Goal: Task Accomplishment & Management: Use online tool/utility

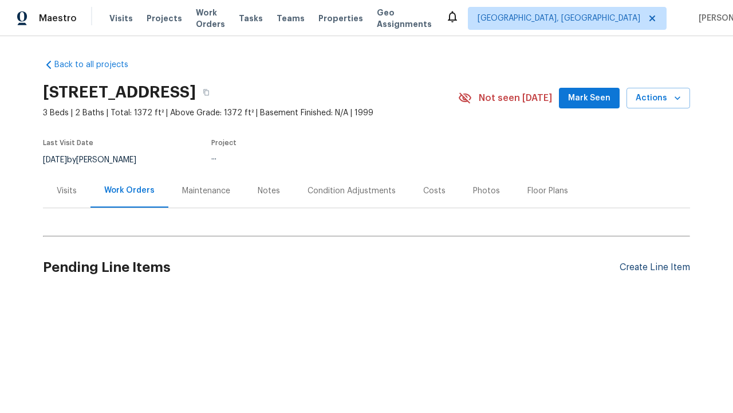
click at [655, 267] on div "Create Line Item" at bounding box center [655, 267] width 70 height 11
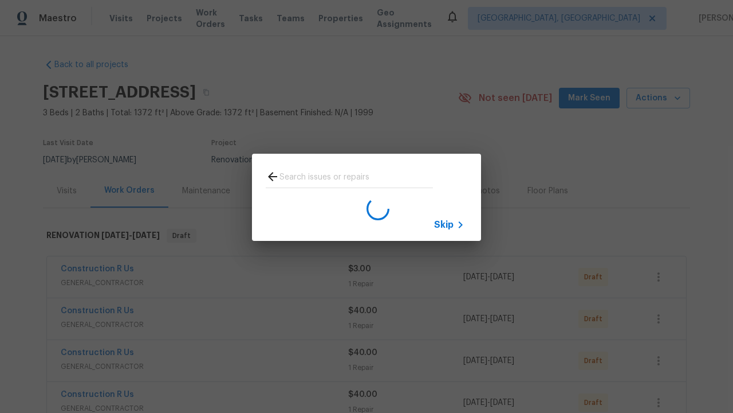
click at [444, 224] on span "Skip" at bounding box center [443, 224] width 19 height 11
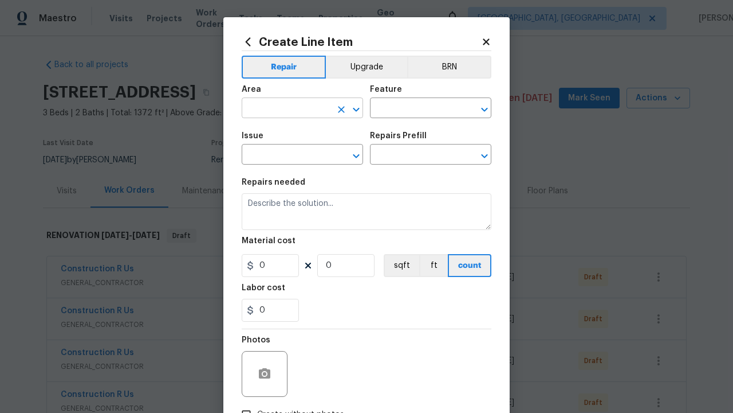
click at [286, 109] on input "text" at bounding box center [286, 109] width 89 height 18
type input "Bedroom"
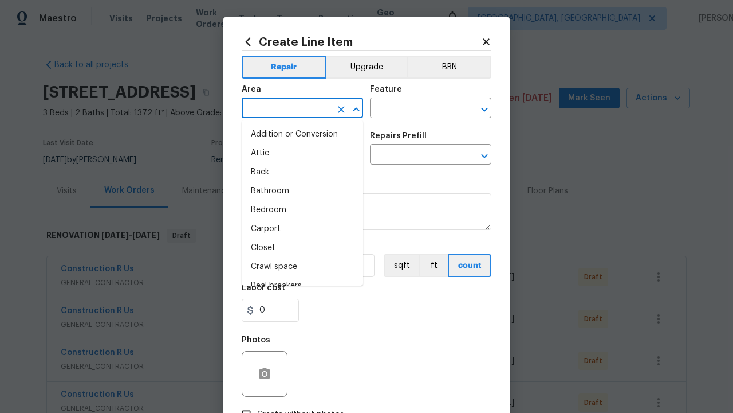
click at [303, 210] on li "Bedroom" at bounding box center [302, 210] width 121 height 19
type input "Bedroom"
click at [415, 109] on input "text" at bounding box center [414, 109] width 89 height 18
type input "Flooring"
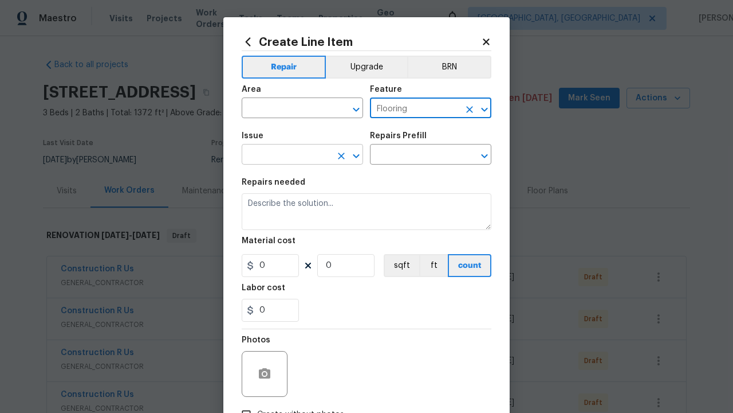
type input "Flooring"
click at [286, 155] on input "text" at bounding box center [286, 156] width 89 height 18
type input "Wallpaper"
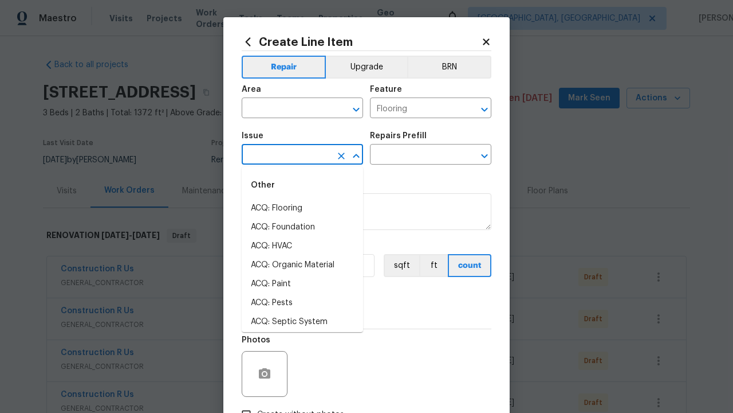
type input "Wallpaper"
